Goal: Find specific page/section: Find specific page/section

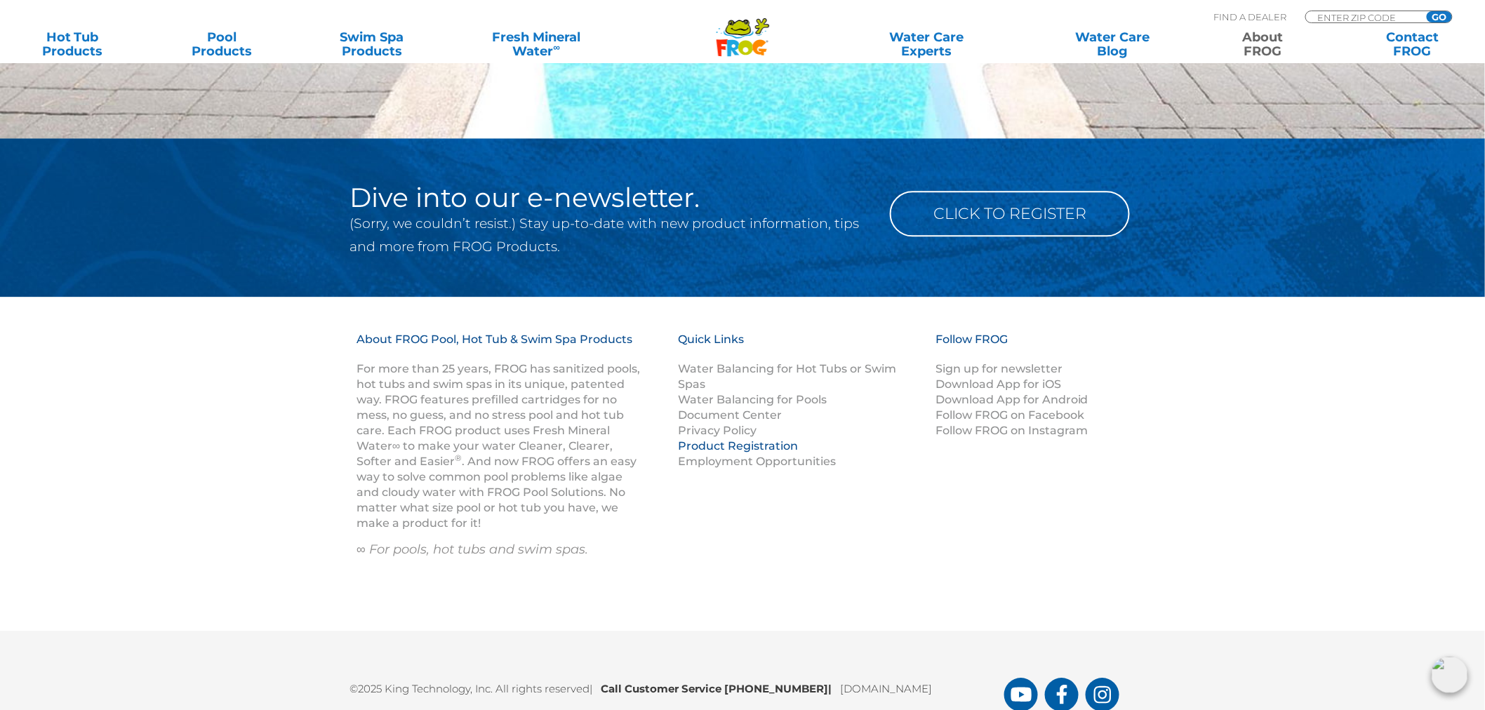
scroll to position [1350, 0]
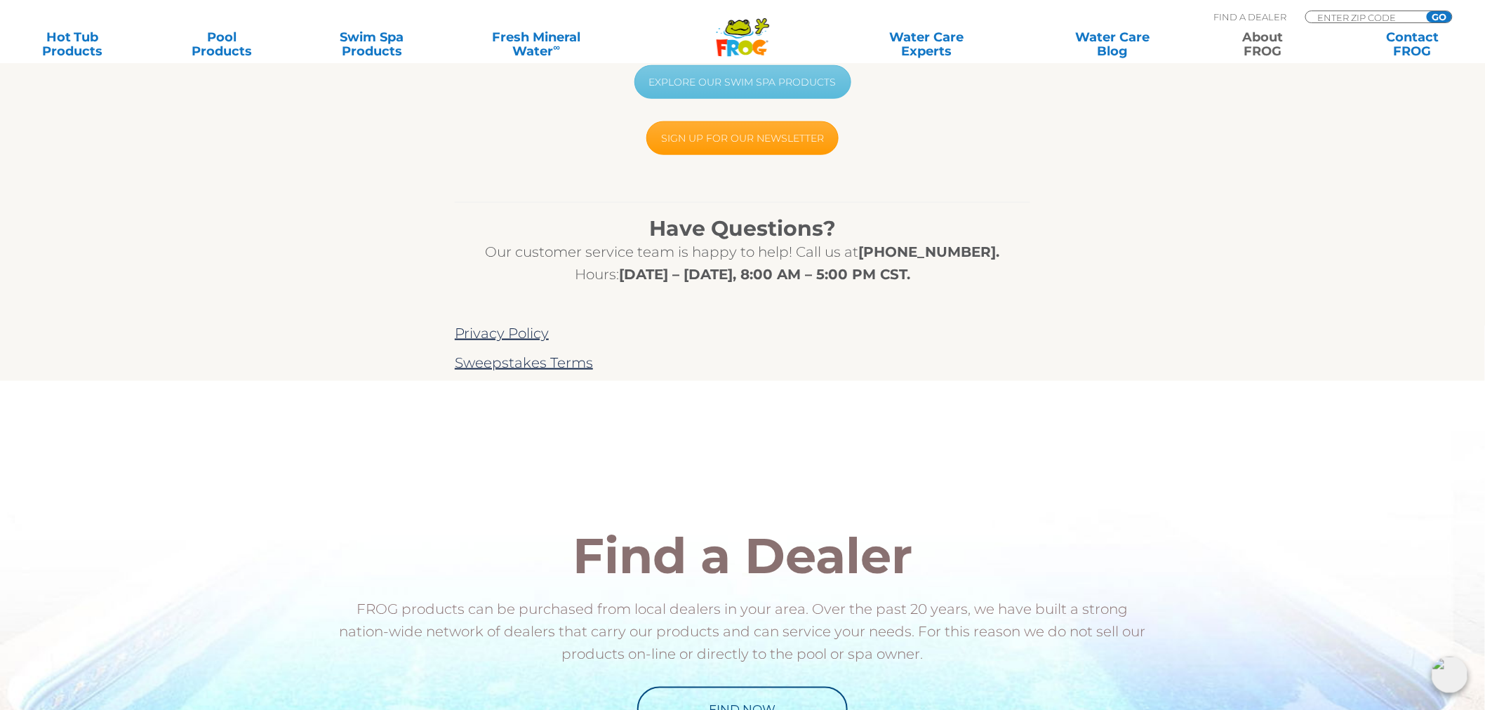
scroll to position [702, 0]
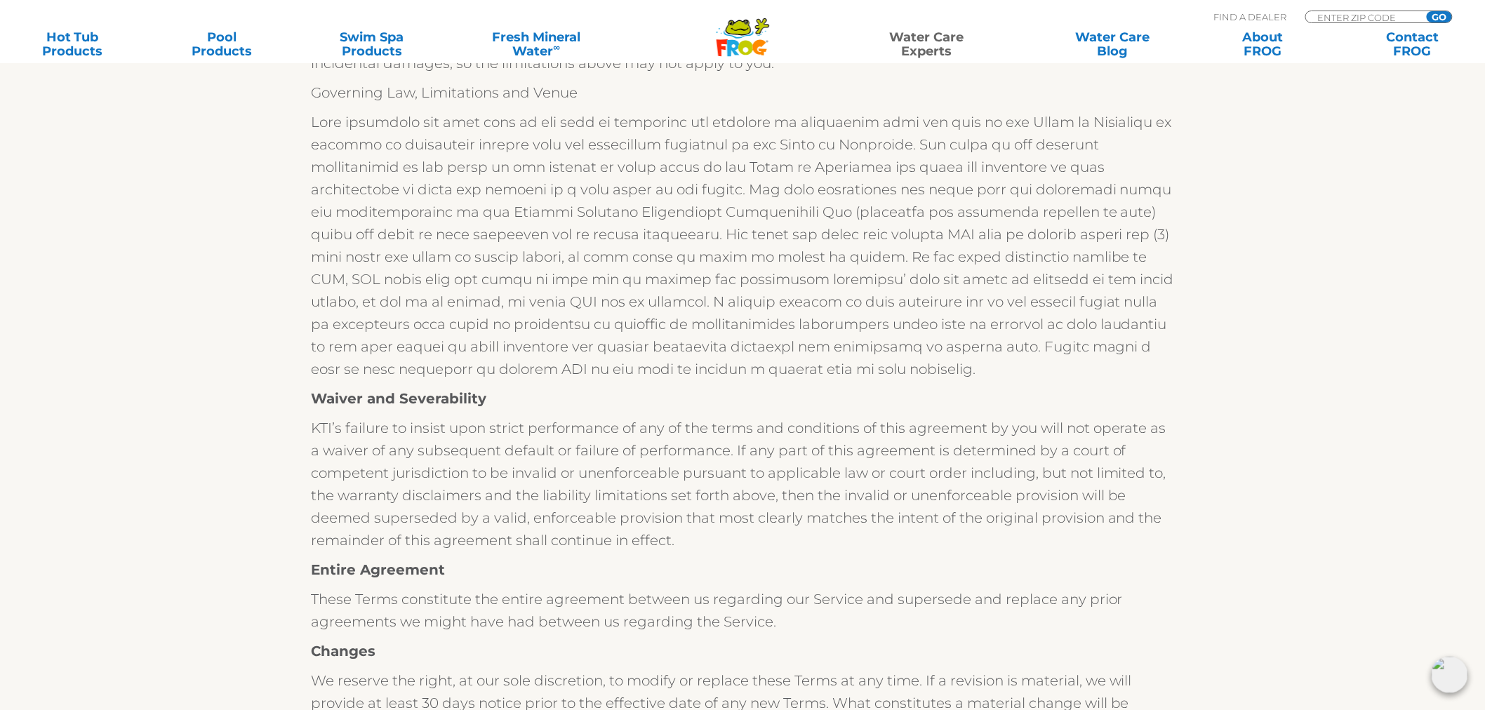
scroll to position [3587, 0]
